Goal: Task Accomplishment & Management: Manage account settings

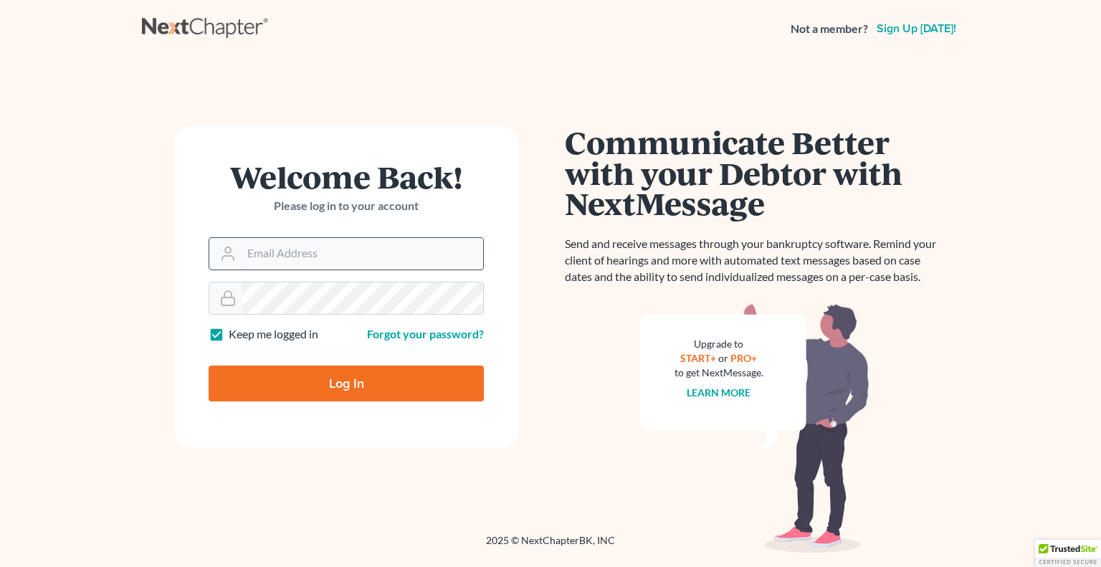
click at [391, 252] on input "Email Address" at bounding box center [363, 254] width 242 height 32
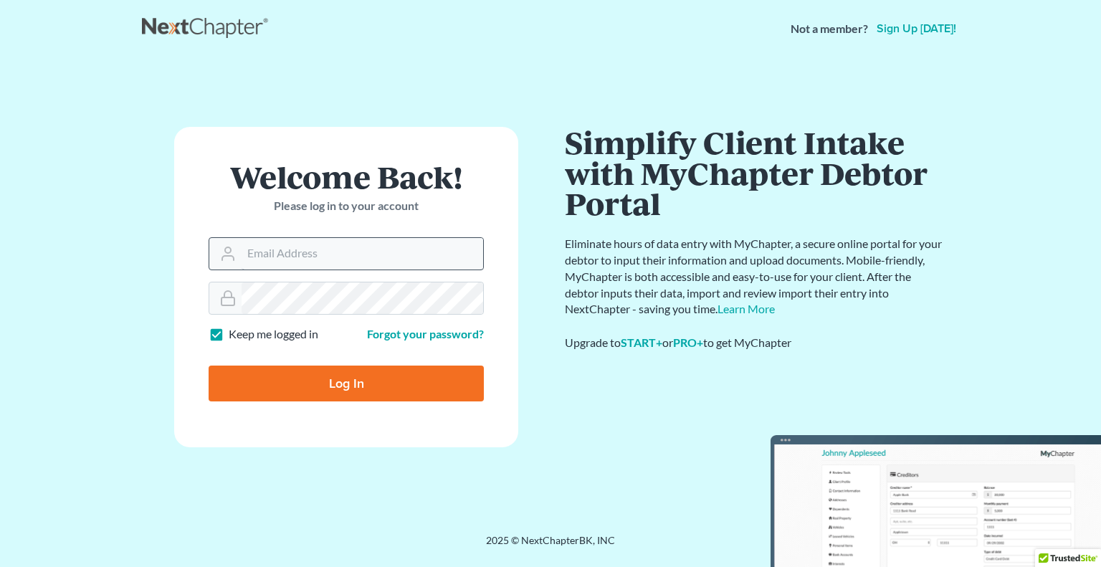
click at [476, 265] on input "Email Address" at bounding box center [363, 254] width 242 height 32
type input "M"
click at [459, 269] on div "will" at bounding box center [346, 253] width 275 height 33
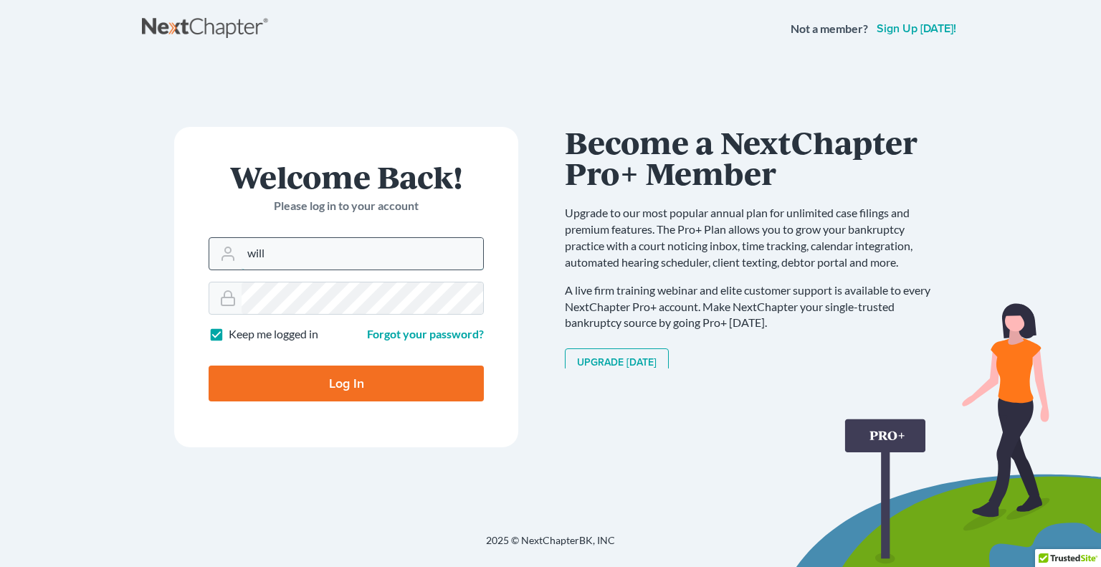
click at [404, 250] on input "will" at bounding box center [363, 254] width 242 height 32
type input "[PERSON_NAME][EMAIL_ADDRESS][DOMAIN_NAME]"
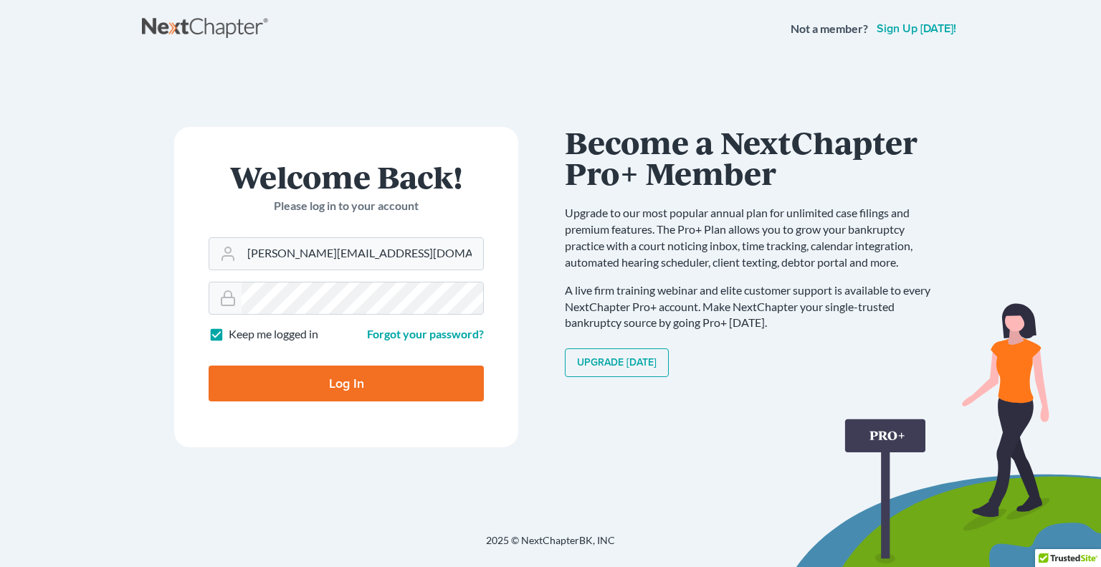
click at [367, 381] on input "Log In" at bounding box center [346, 384] width 275 height 36
type input "Thinking..."
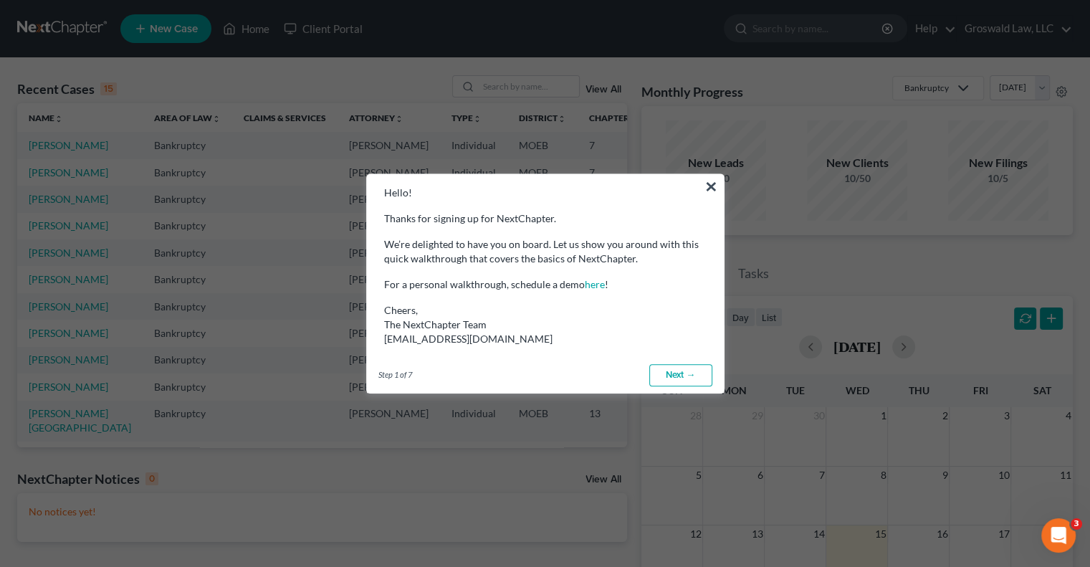
click at [665, 371] on link "Next →" at bounding box center [680, 375] width 63 height 23
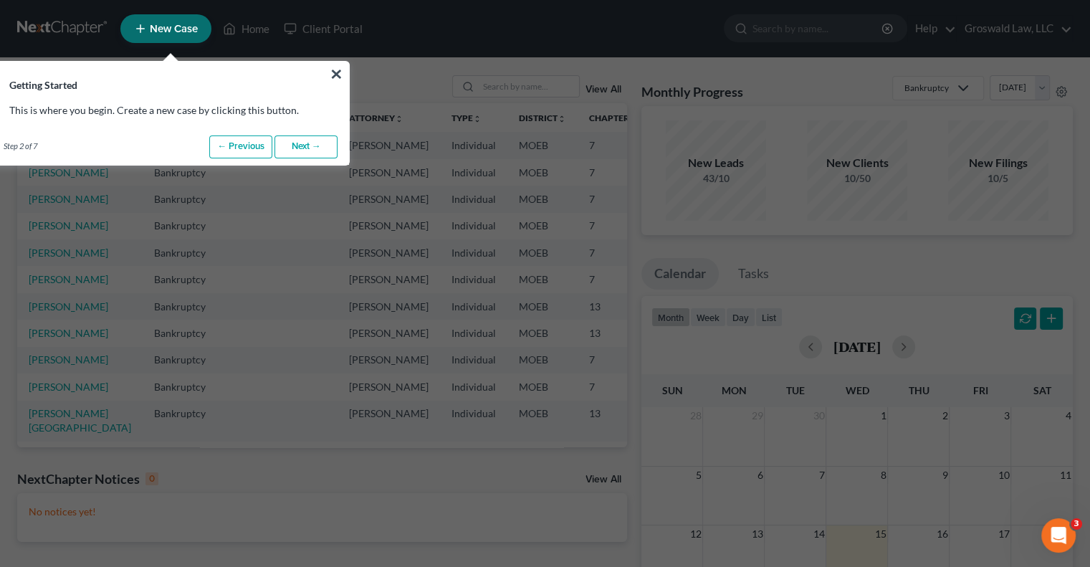
click at [313, 151] on link "Next →" at bounding box center [305, 146] width 63 height 23
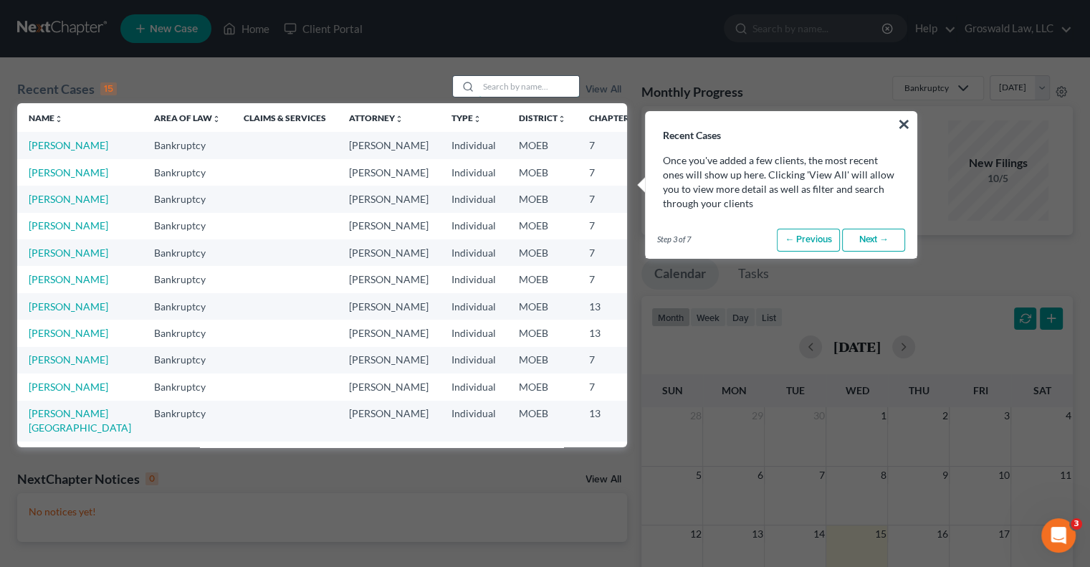
click at [518, 80] on input "search" at bounding box center [529, 86] width 100 height 21
click at [905, 123] on button "×" at bounding box center [904, 124] width 14 height 23
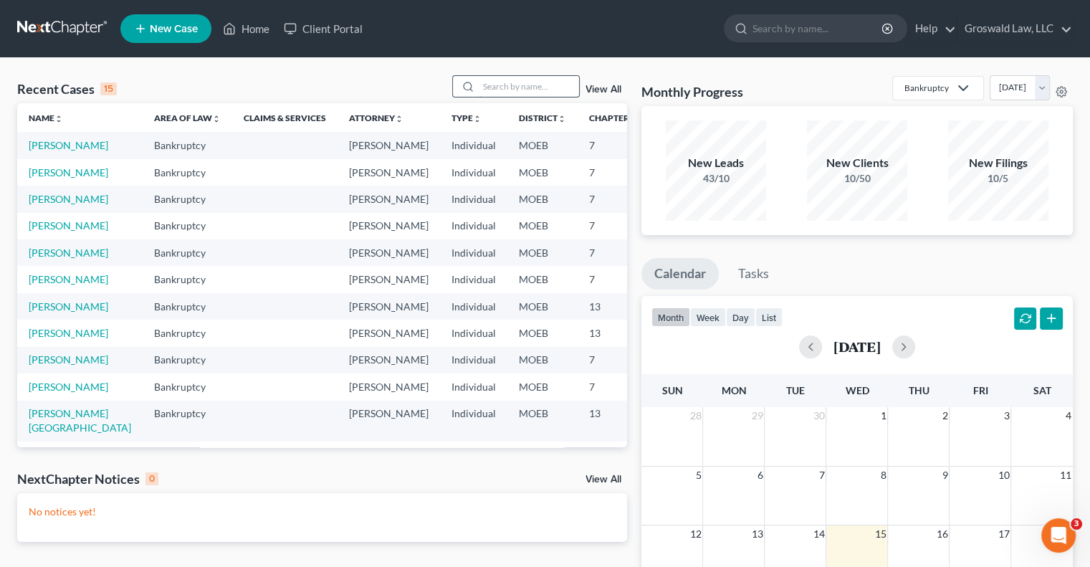
click at [480, 91] on input "search" at bounding box center [529, 86] width 100 height 21
click at [480, 91] on input "[PERSON_NAME]" at bounding box center [529, 86] width 100 height 21
type input "[PERSON_NAME]"
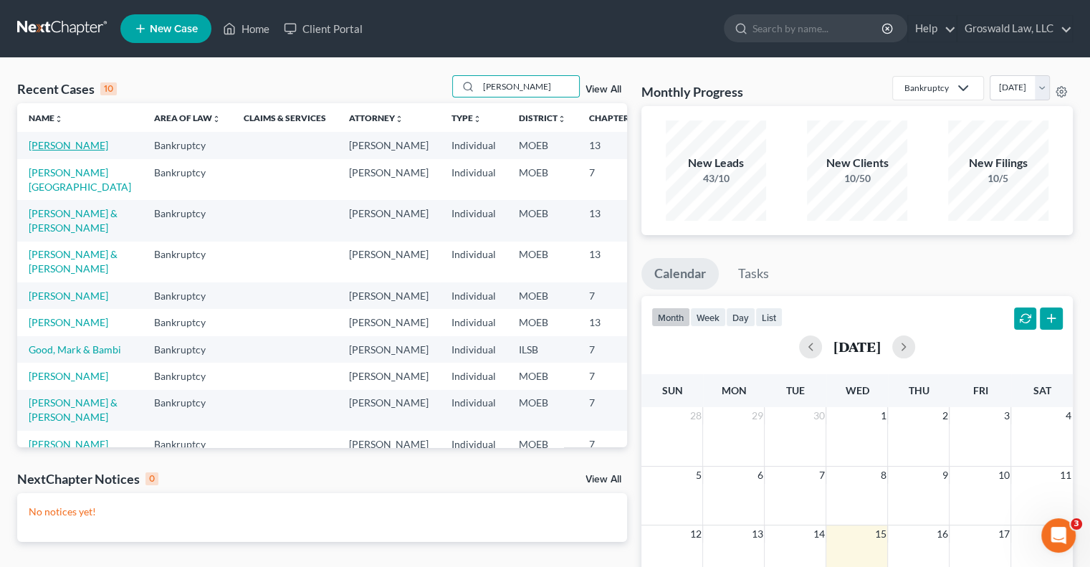
click at [34, 151] on link "[PERSON_NAME]" at bounding box center [69, 145] width 80 height 12
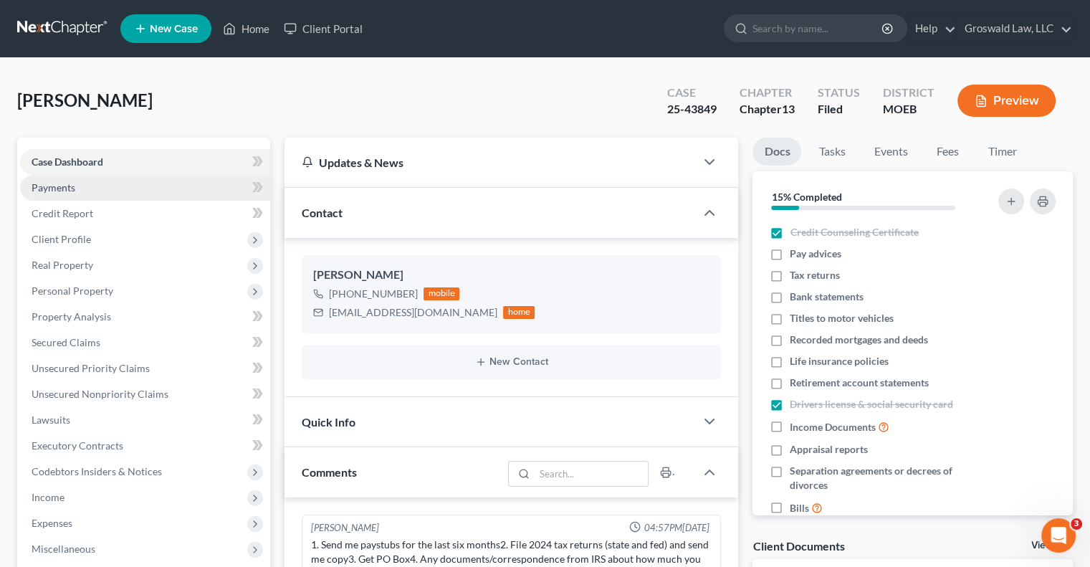
scroll to position [649, 0]
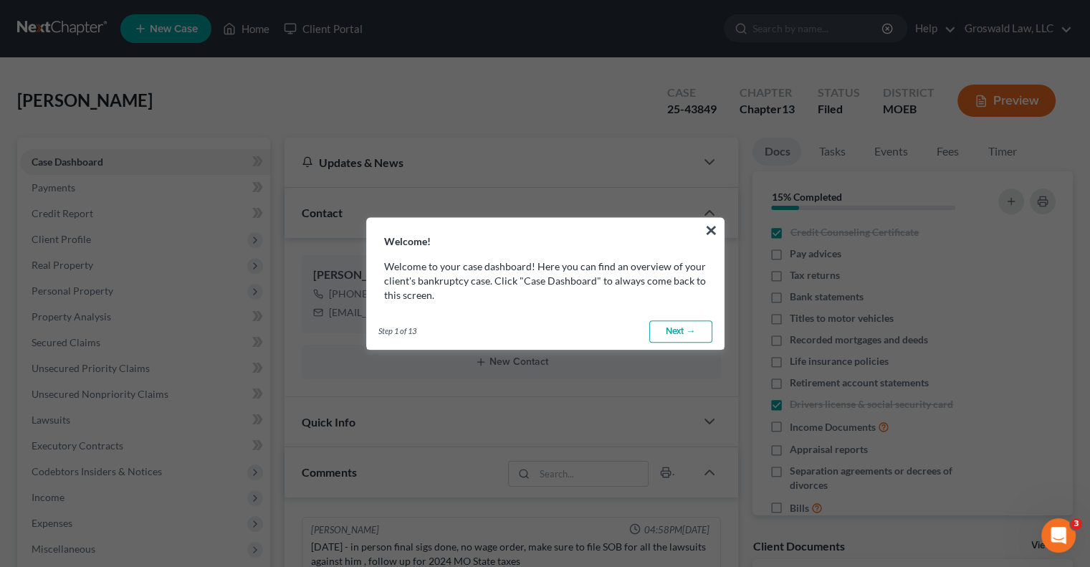
click at [685, 328] on link "Next →" at bounding box center [680, 331] width 63 height 23
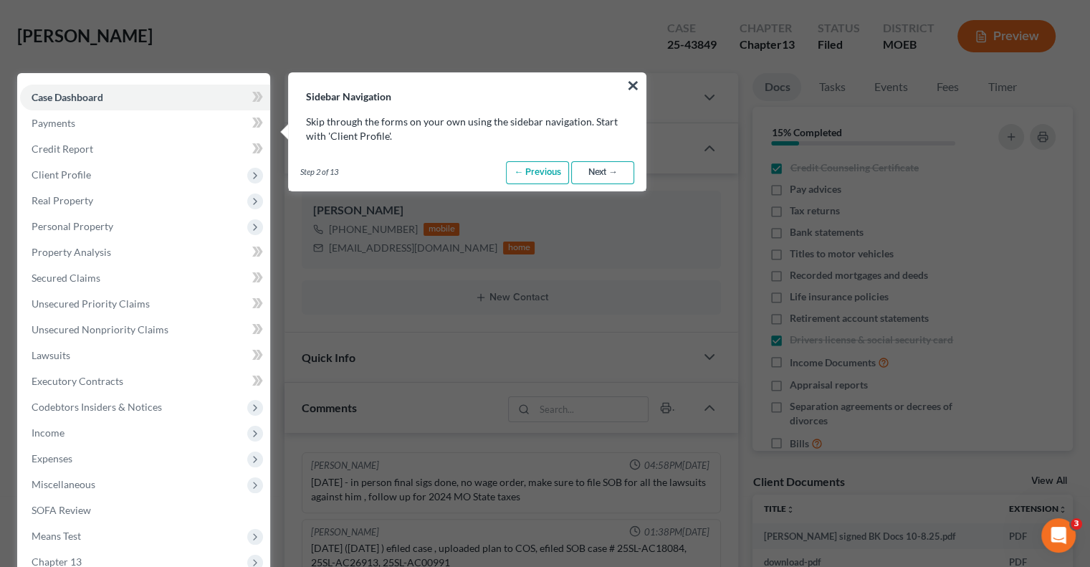
scroll to position [65, 0]
click at [634, 86] on button "×" at bounding box center [633, 84] width 14 height 23
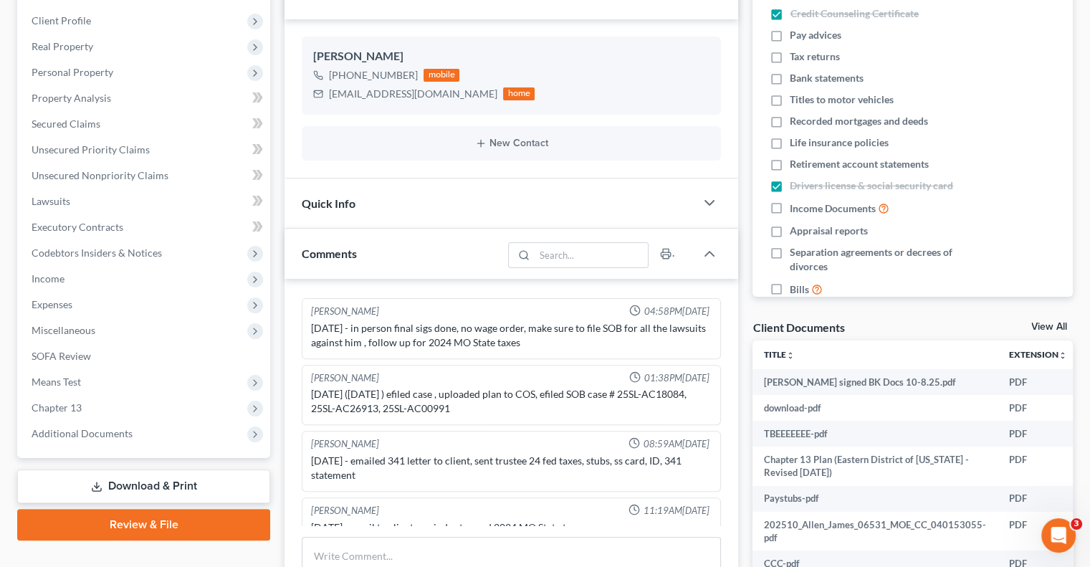
scroll to position [267, 0]
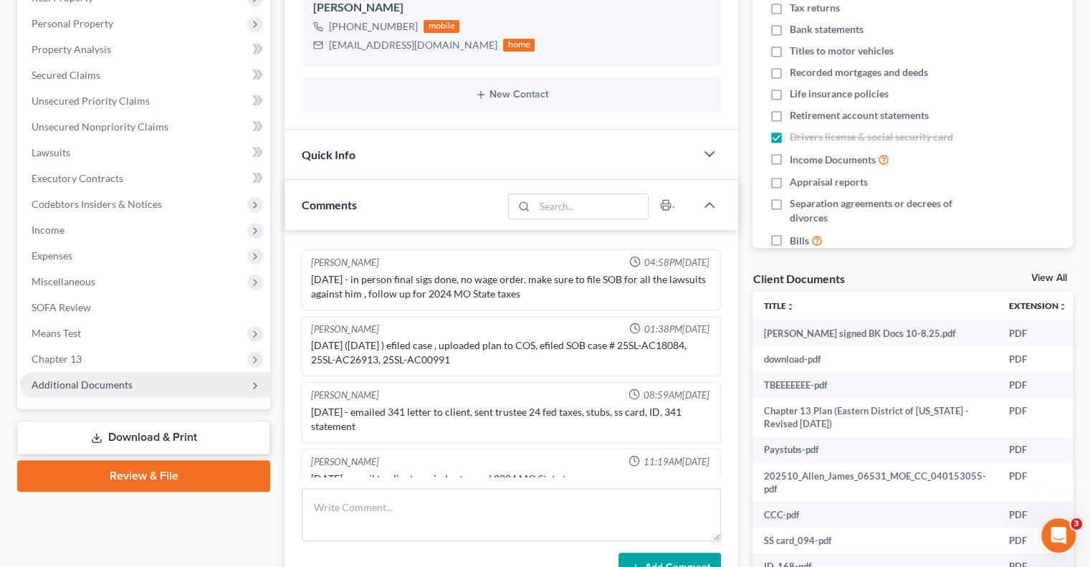
click at [92, 387] on span "Additional Documents" at bounding box center [82, 384] width 101 height 12
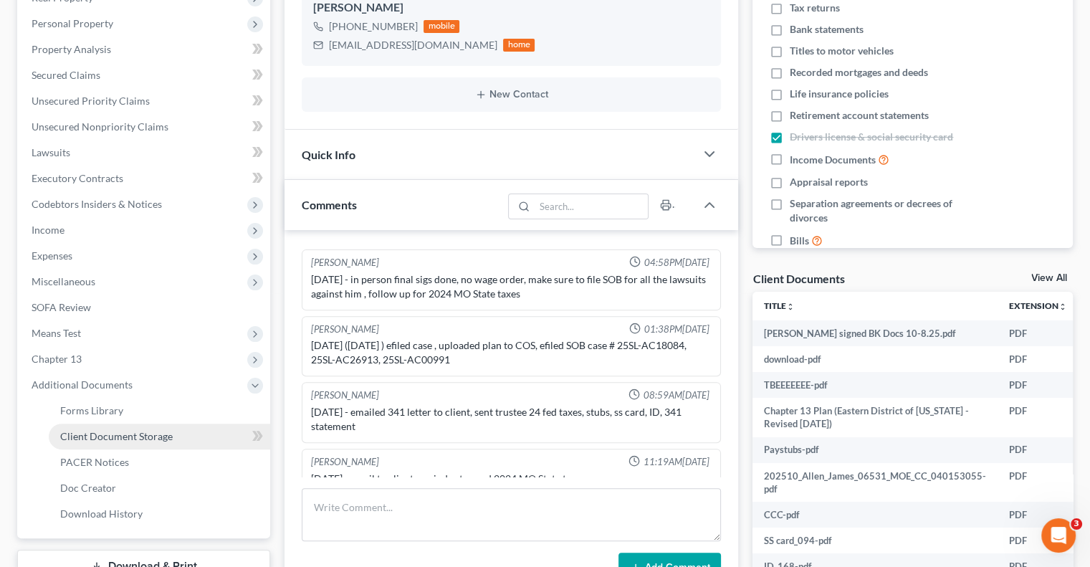
click at [143, 430] on span "Client Document Storage" at bounding box center [116, 436] width 113 height 12
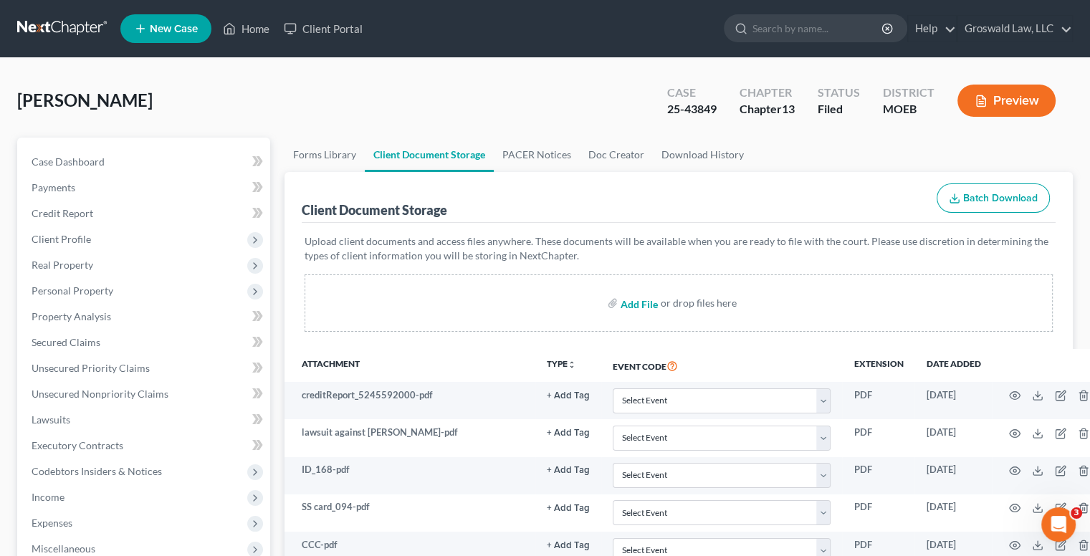
click at [651, 313] on input "file" at bounding box center [638, 303] width 34 height 26
type input "C:\fakepath\J._Allen_MO_2024_Tax_Filing.pdf"
click at [83, 99] on span "[PERSON_NAME]" at bounding box center [84, 100] width 135 height 21
click at [82, 98] on span "[PERSON_NAME]" at bounding box center [84, 100] width 135 height 21
click at [64, 161] on span "Case Dashboard" at bounding box center [68, 162] width 73 height 12
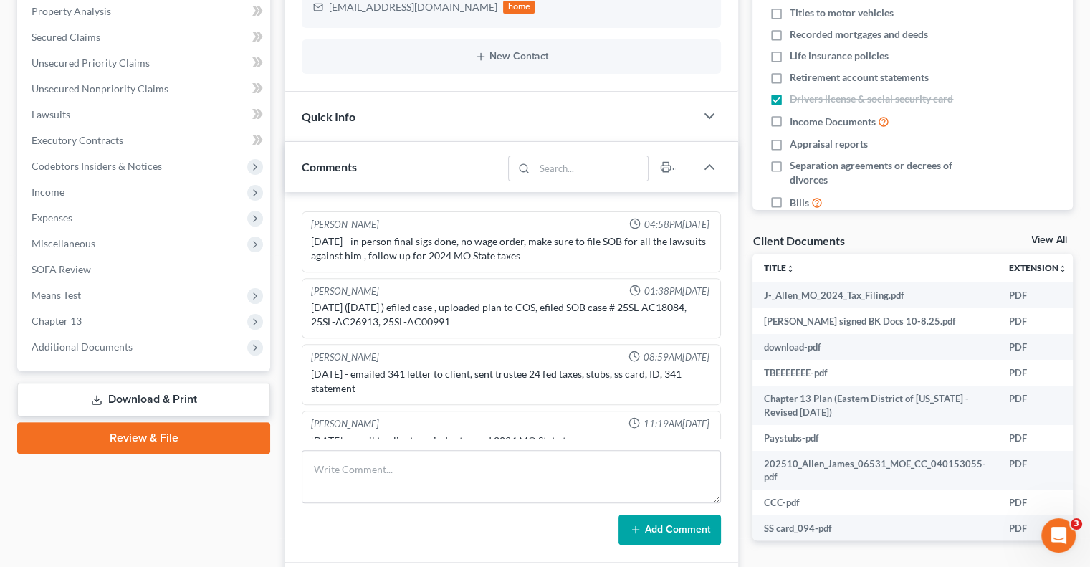
scroll to position [304, 0]
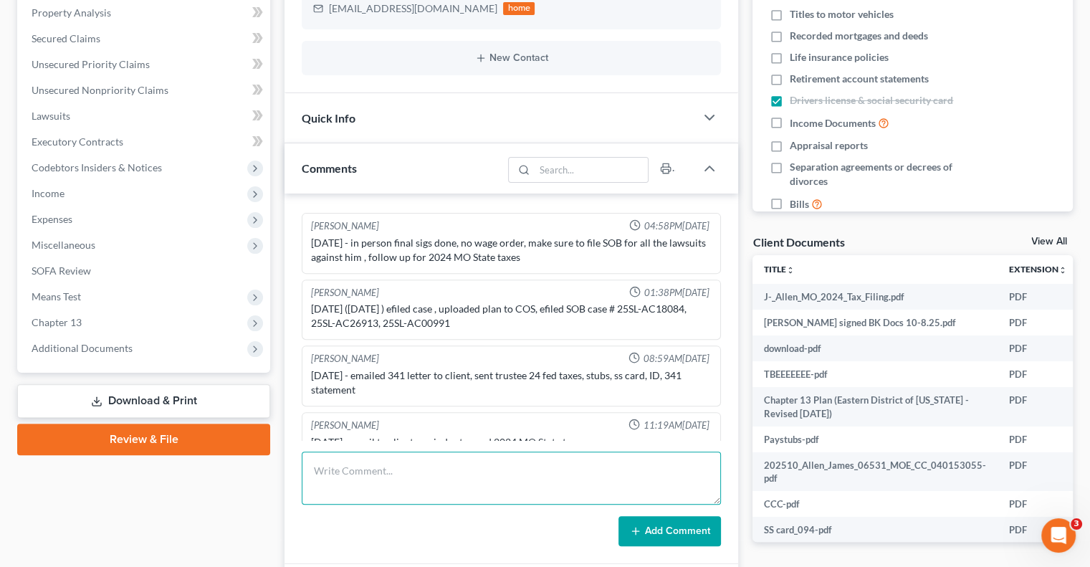
click at [444, 472] on textarea at bounding box center [511, 478] width 419 height 53
click at [599, 487] on textarea "received state taxes uploaded and filed to c13edmo" at bounding box center [511, 478] width 419 height 53
click at [511, 480] on textarea "received state taxes uploaded and filed to c13edmo" at bounding box center [511, 478] width 419 height 53
click at [617, 472] on textarea "received state taxes uploaded and filed to c13edmo" at bounding box center [511, 478] width 419 height 53
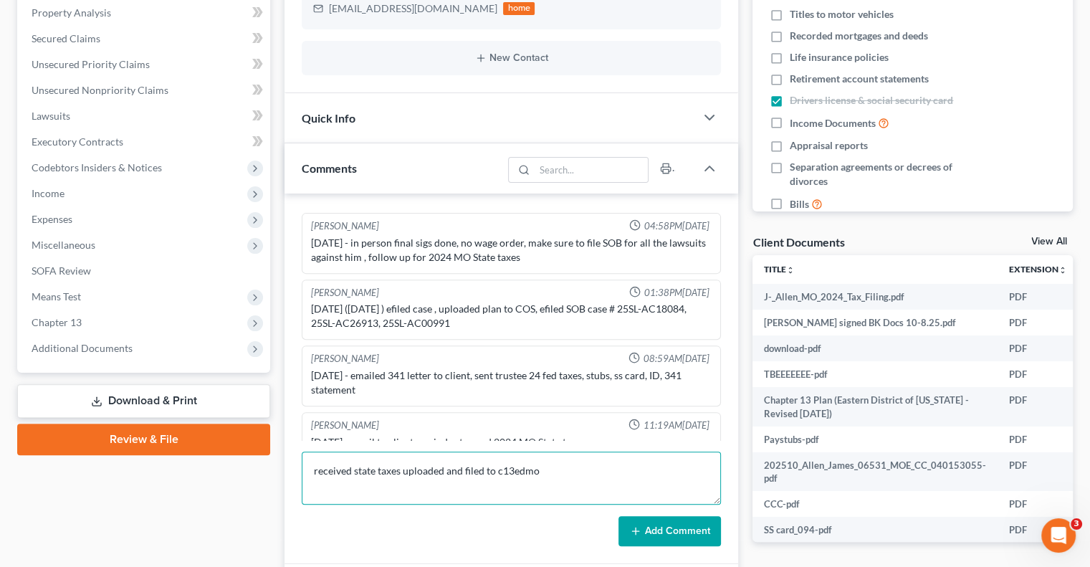
click at [538, 480] on textarea "received state taxes uploaded and filed to c13edmo" at bounding box center [511, 478] width 419 height 53
click at [508, 466] on textarea "received state taxes uploaded and filed to c13edmo" at bounding box center [511, 478] width 419 height 53
paste textarea "[PERSON_NAME]"
click at [519, 464] on textarea "received state taxes uploaded and filed to [PERSON_NAME]" at bounding box center [511, 478] width 419 height 53
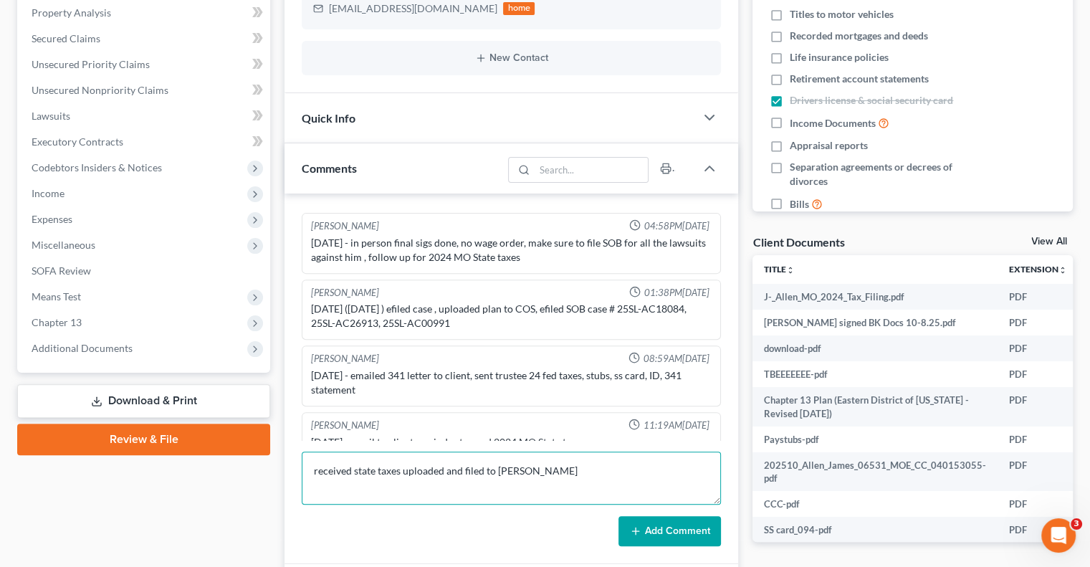
click at [497, 474] on textarea "received state taxes uploaded and filed to [PERSON_NAME]" at bounding box center [511, 478] width 419 height 53
click at [626, 468] on textarea "received state taxes uploaded and filed to [PERSON_NAME]" at bounding box center [511, 478] width 419 height 53
type textarea "received state taxes uploaded and filed to [PERSON_NAME] and on next chapter MWM"
click at [665, 532] on button "Add Comment" at bounding box center [669, 531] width 102 height 30
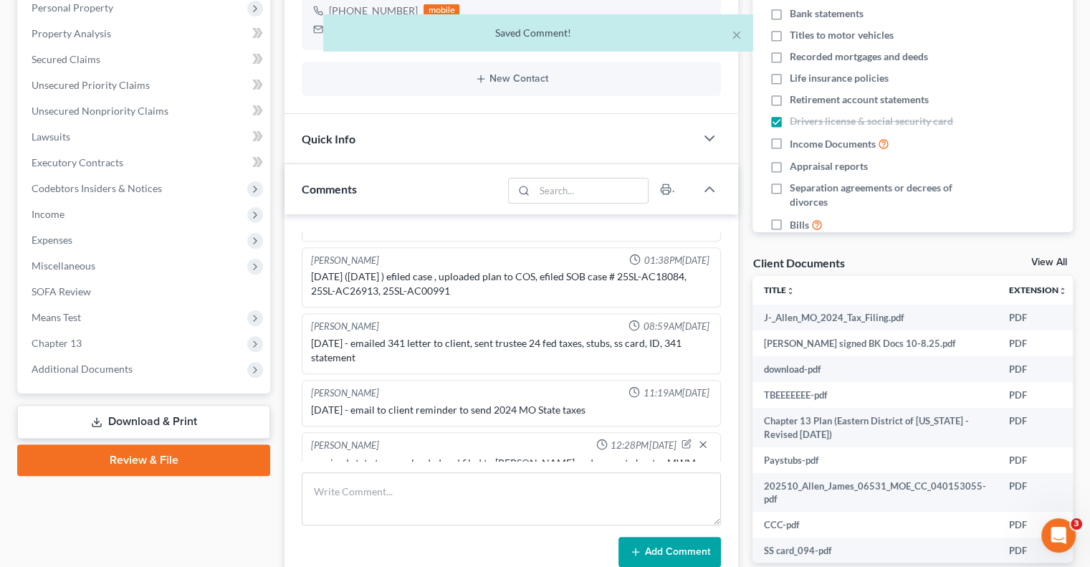
scroll to position [282, 0]
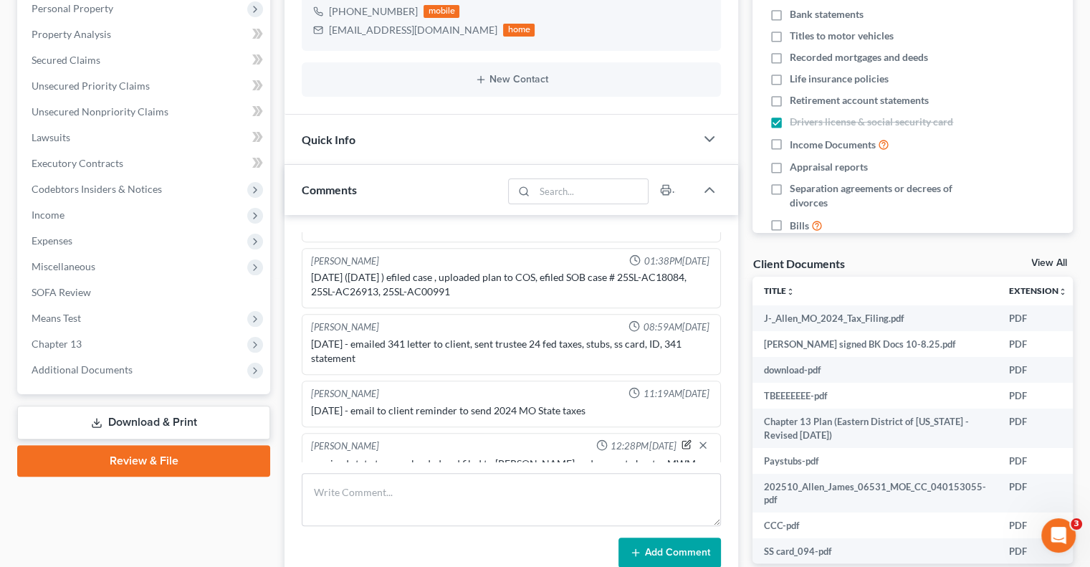
click at [682, 439] on icon "button" at bounding box center [687, 444] width 10 height 10
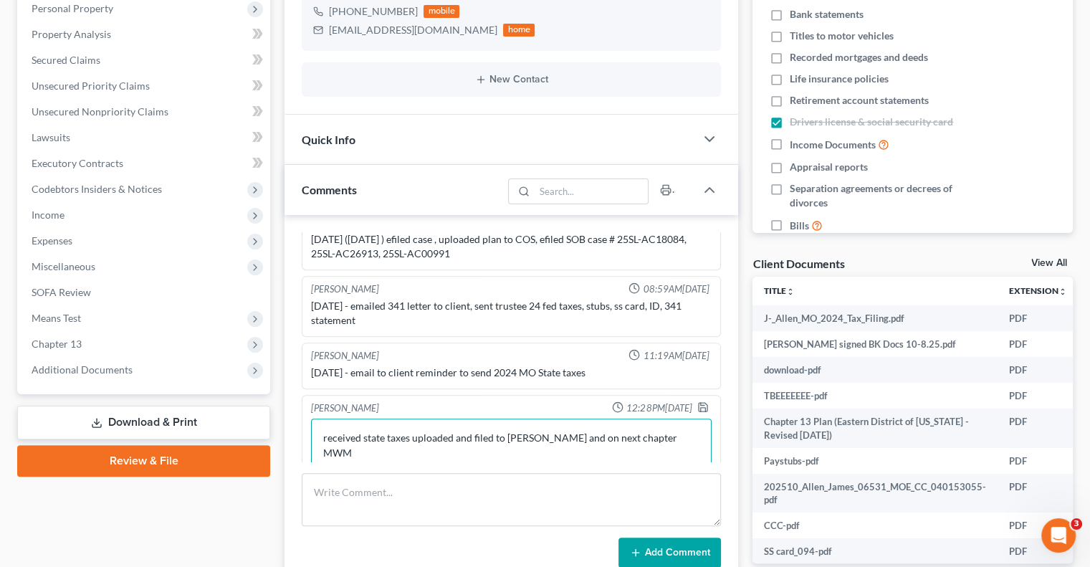
click at [543, 436] on textarea "received state taxes uploaded and filed to [PERSON_NAME] and on next chapter MWM" at bounding box center [511, 445] width 401 height 53
click at [685, 540] on button "Add Comment" at bounding box center [669, 553] width 102 height 30
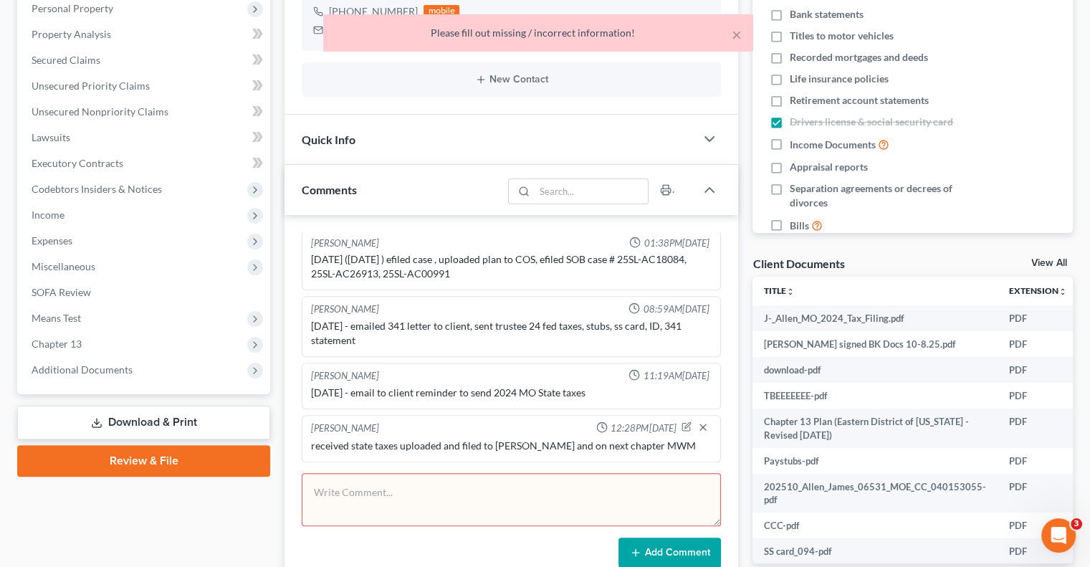
scroll to position [702, 0]
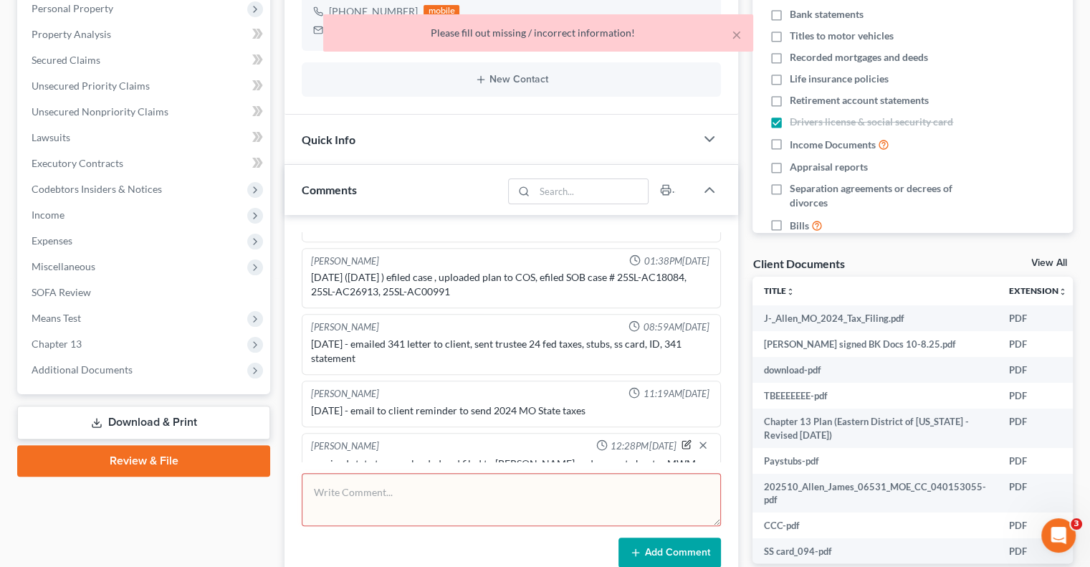
click at [682, 439] on icon "button" at bounding box center [687, 444] width 10 height 10
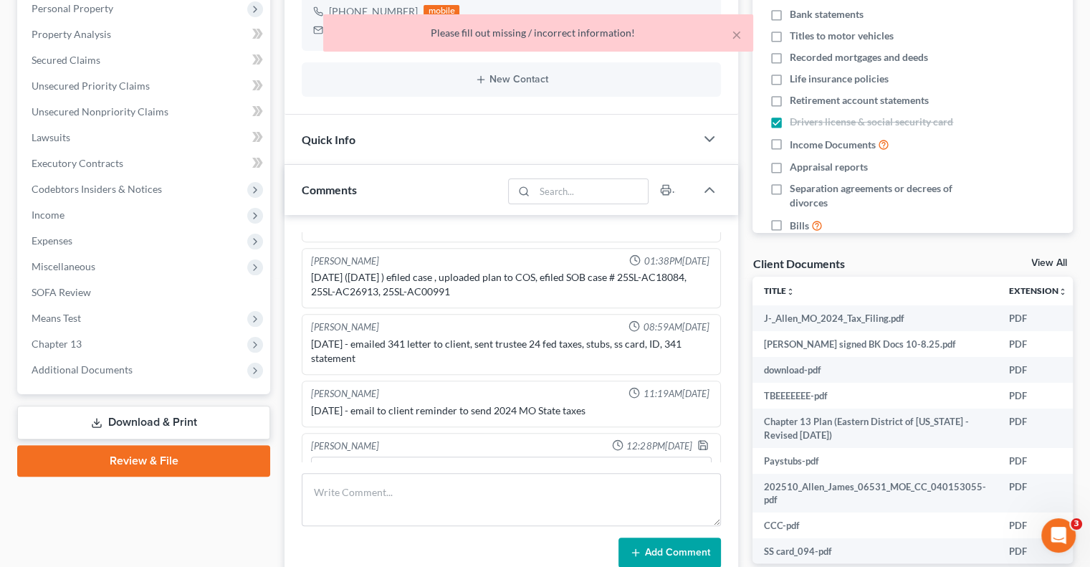
scroll to position [740, 0]
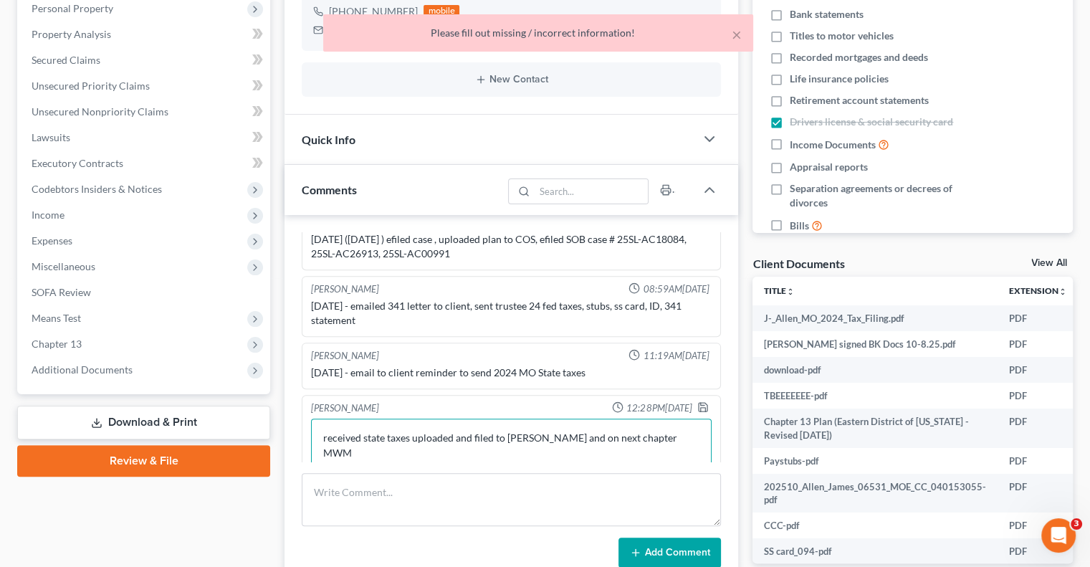
click at [628, 433] on textarea "received state taxes uploaded and filed to [PERSON_NAME] and on next chapter MWM" at bounding box center [511, 445] width 401 height 53
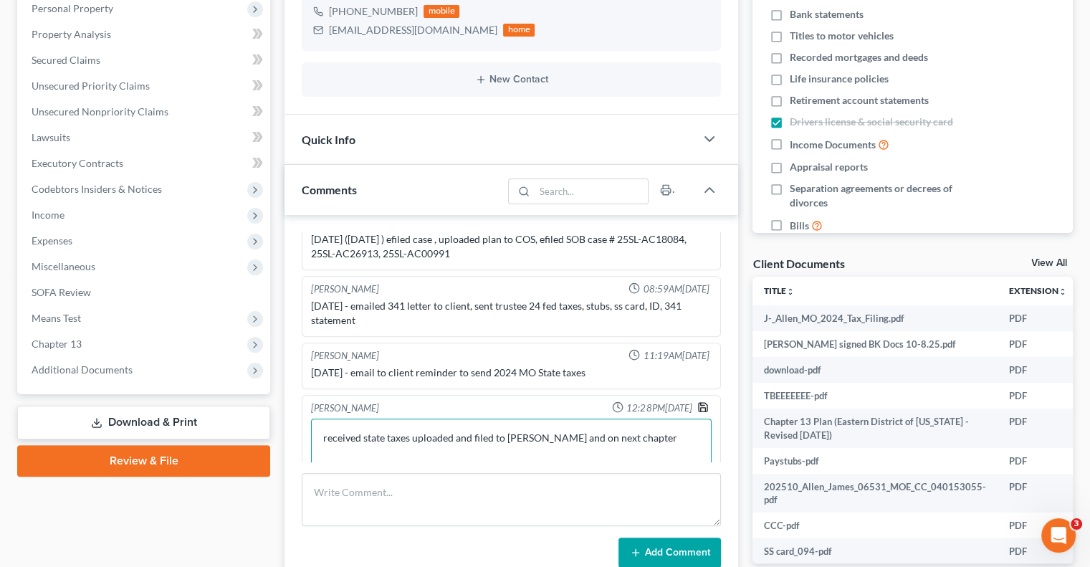
type textarea "received state taxes uploaded and filed to [PERSON_NAME] and on next chapter"
click at [697, 401] on icon "button" at bounding box center [702, 406] width 11 height 11
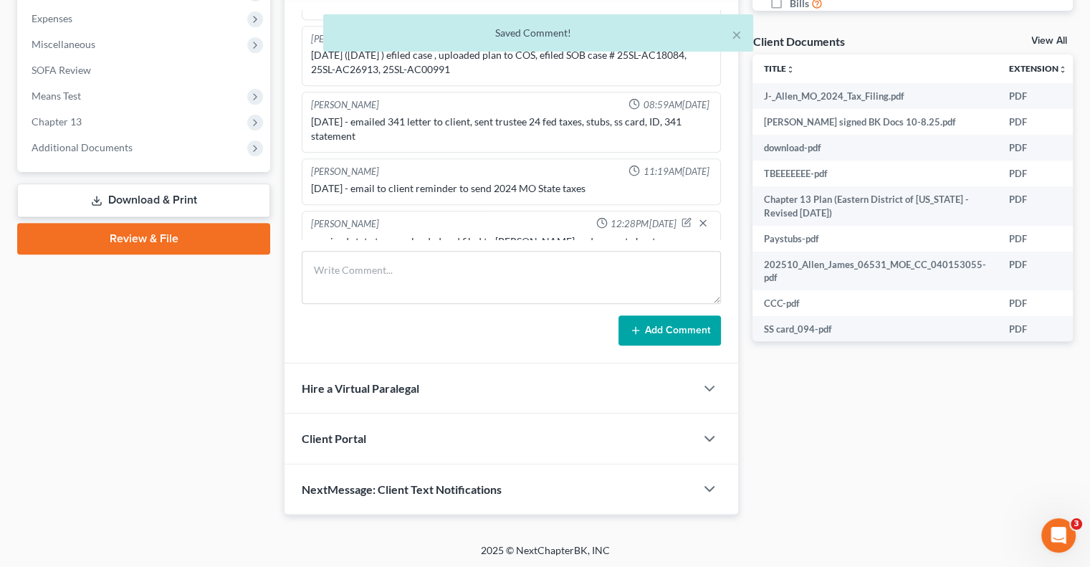
scroll to position [424, 0]
